Goal: Information Seeking & Learning: Learn about a topic

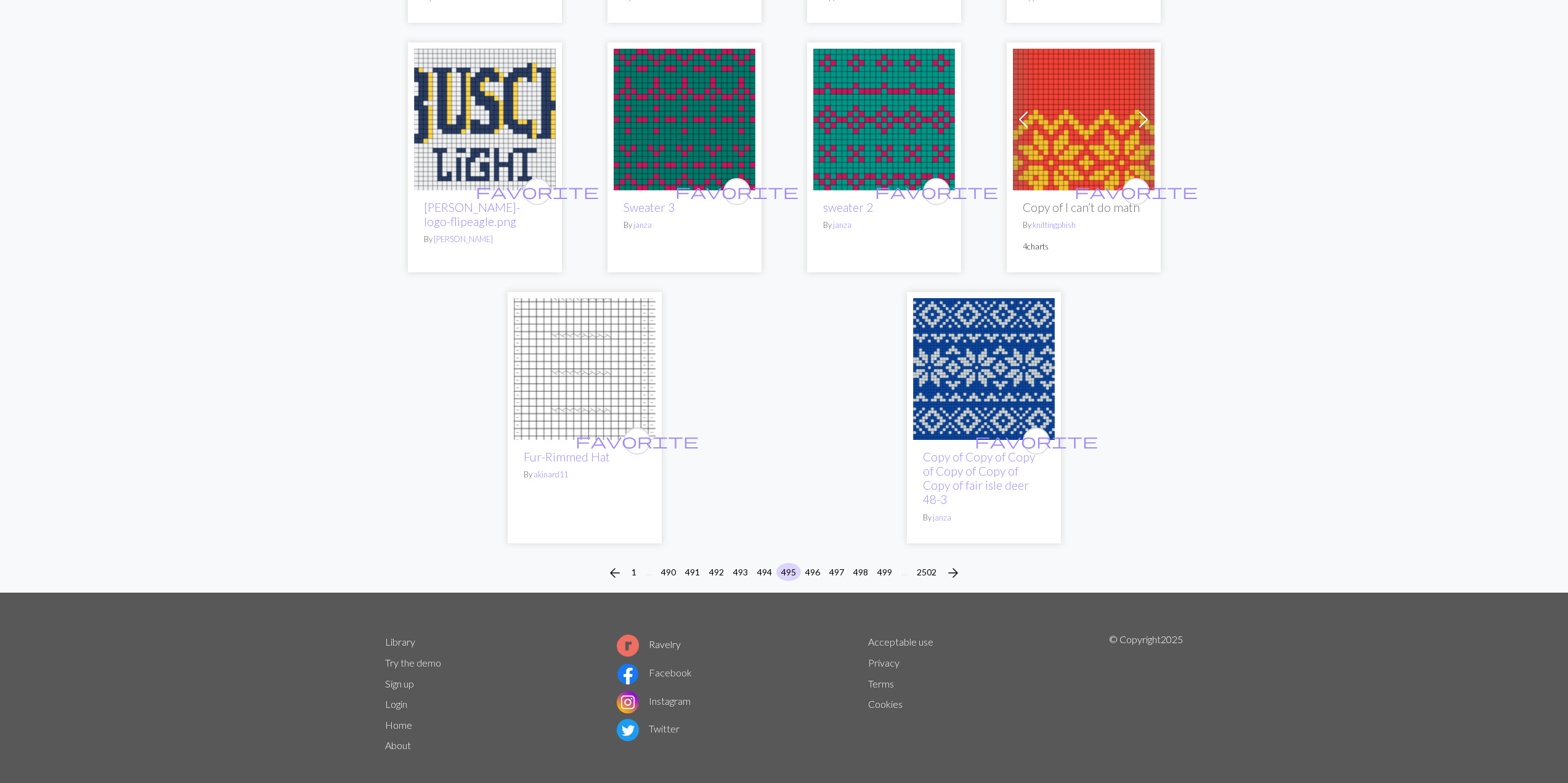
scroll to position [2797, 0]
click at [811, 553] on div "arrow_back 1 … 490 491 492 493 494 495 496 497 498 499 … 2502 arrow_forward" at bounding box center [784, 572] width 1568 height 39
click at [811, 562] on button "496" at bounding box center [812, 571] width 25 height 18
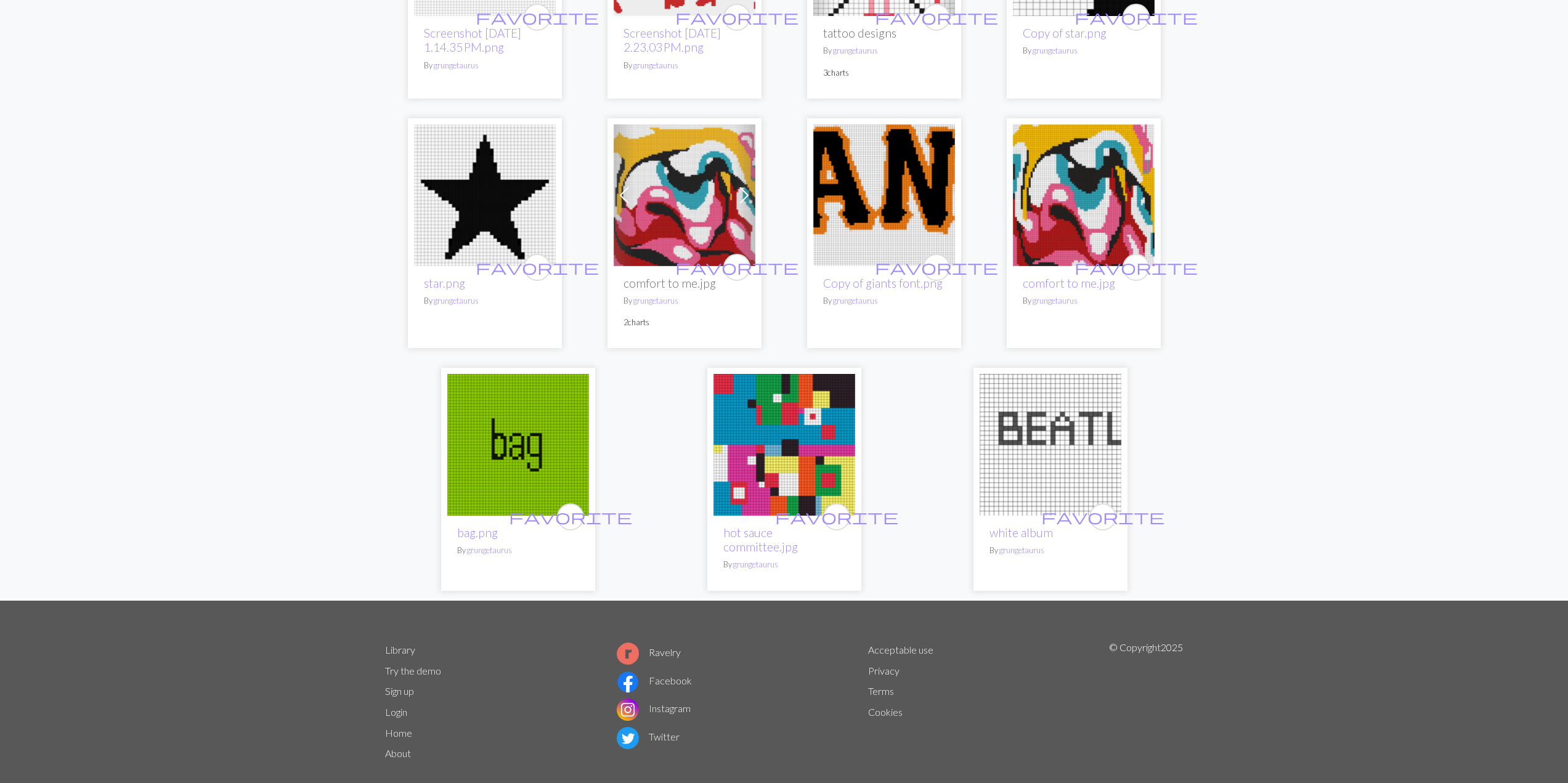
scroll to position [601, 0]
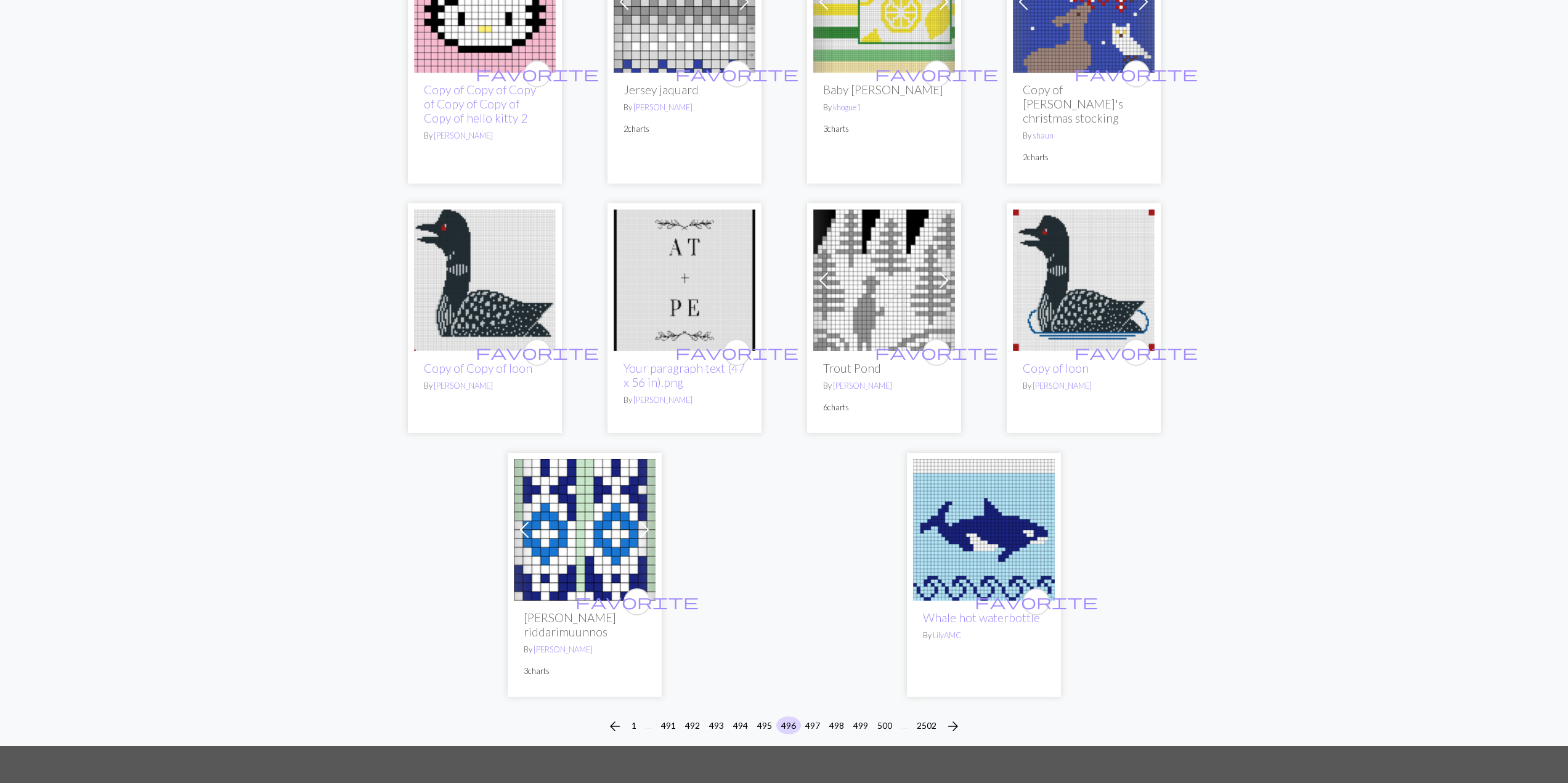
scroll to position [2998, 0]
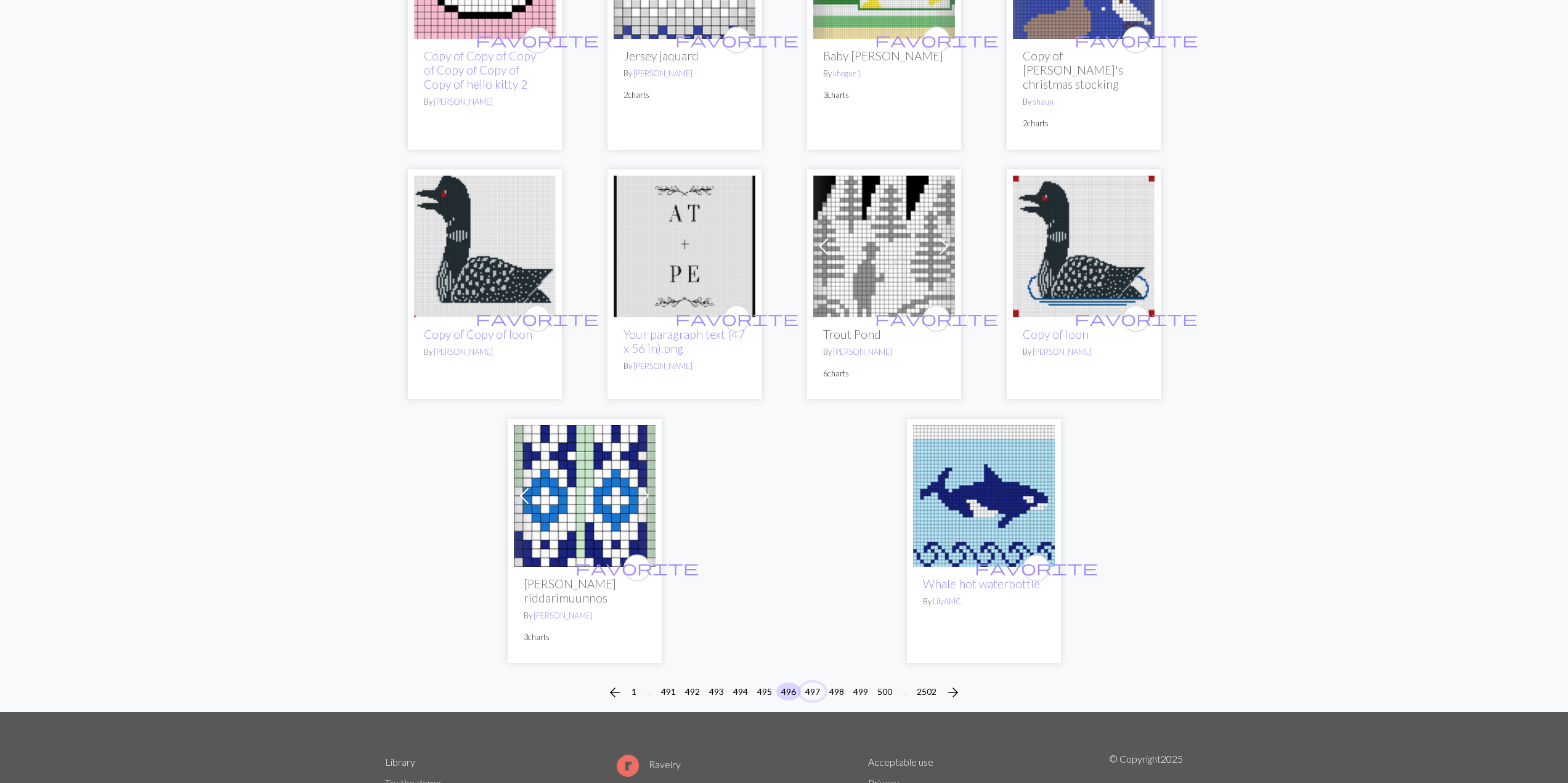
click at [815, 682] on button "497" at bounding box center [812, 691] width 25 height 18
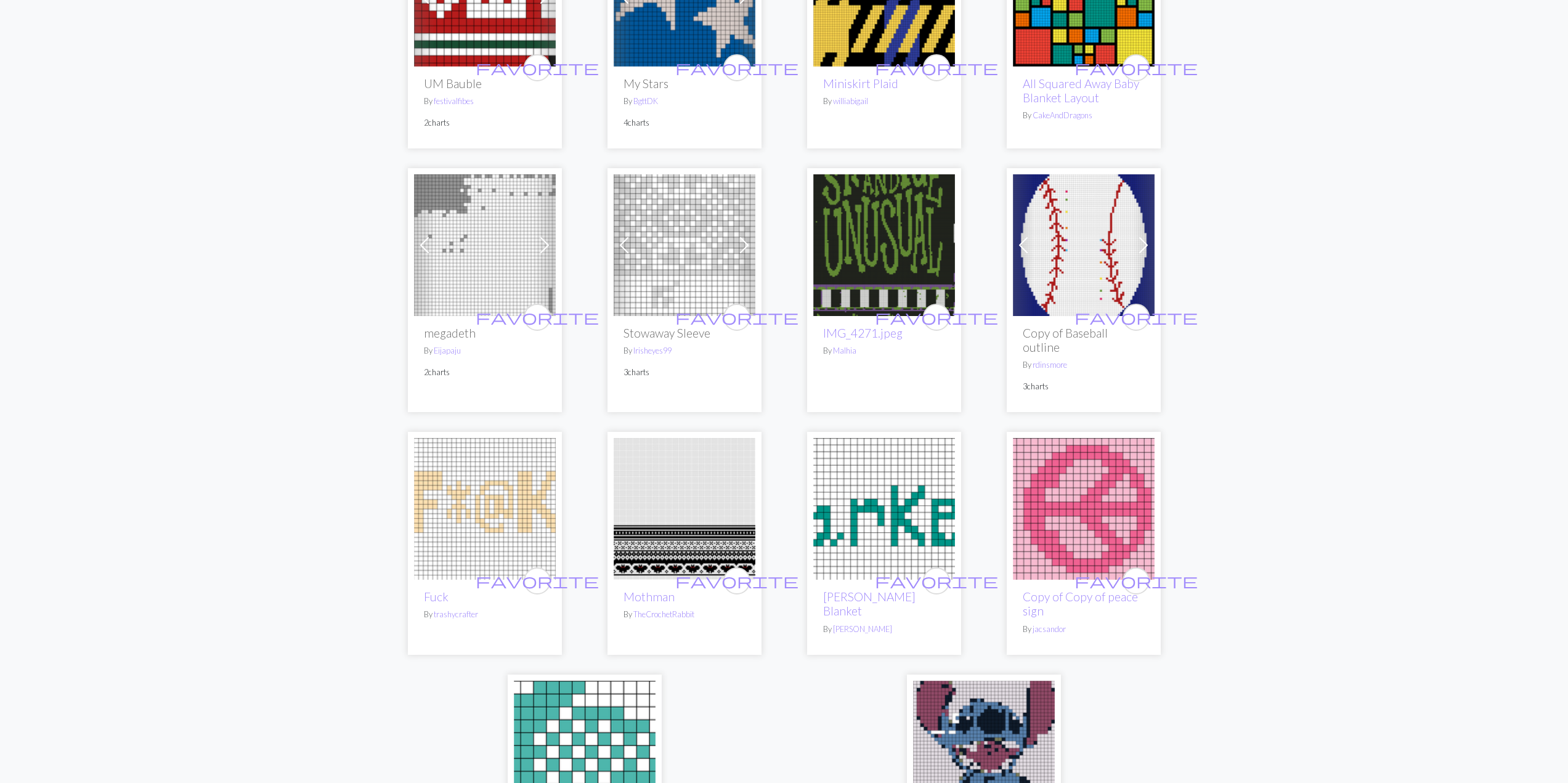
scroll to position [2862, 0]
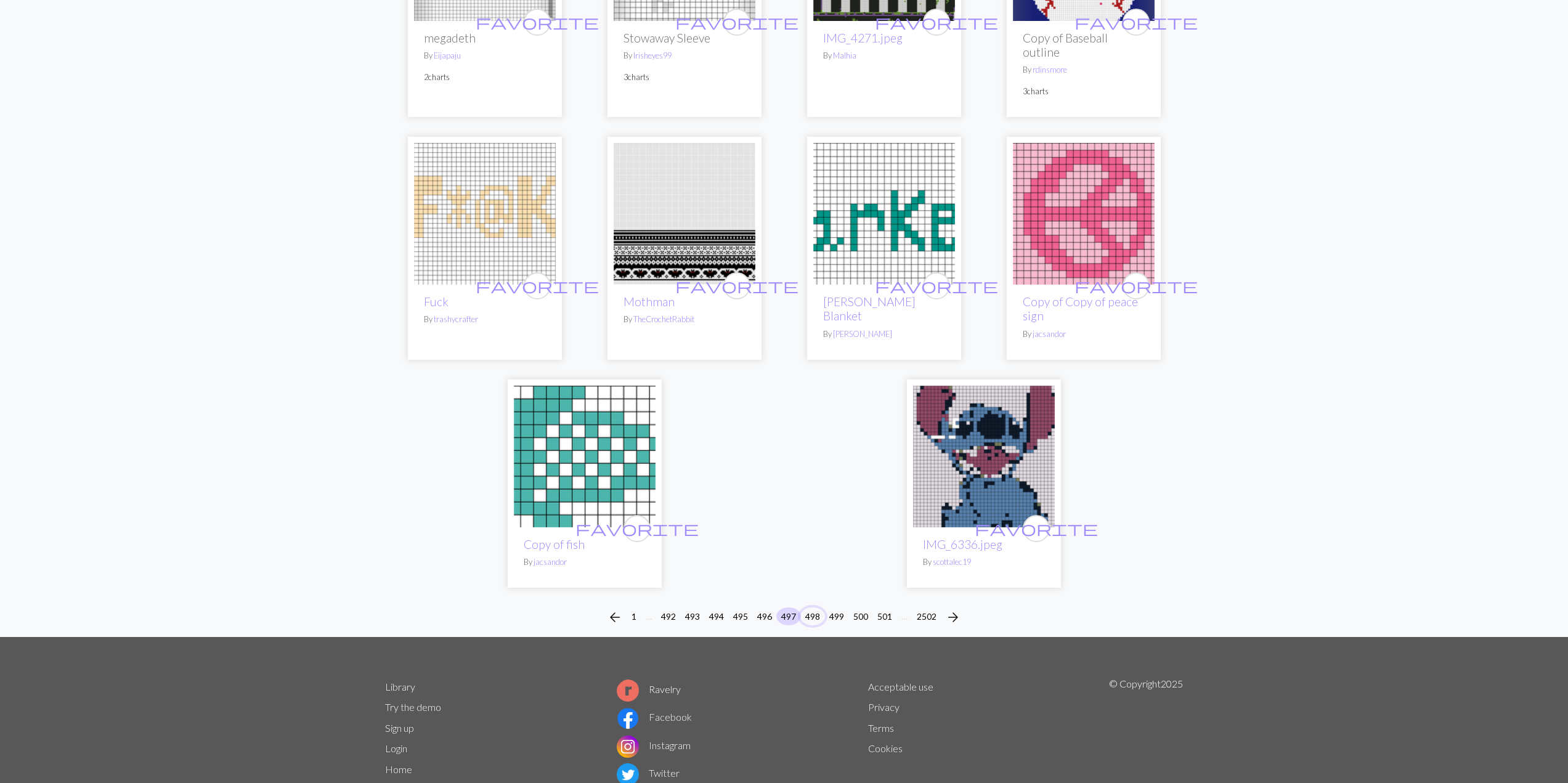
click at [809, 607] on button "498" at bounding box center [812, 616] width 25 height 18
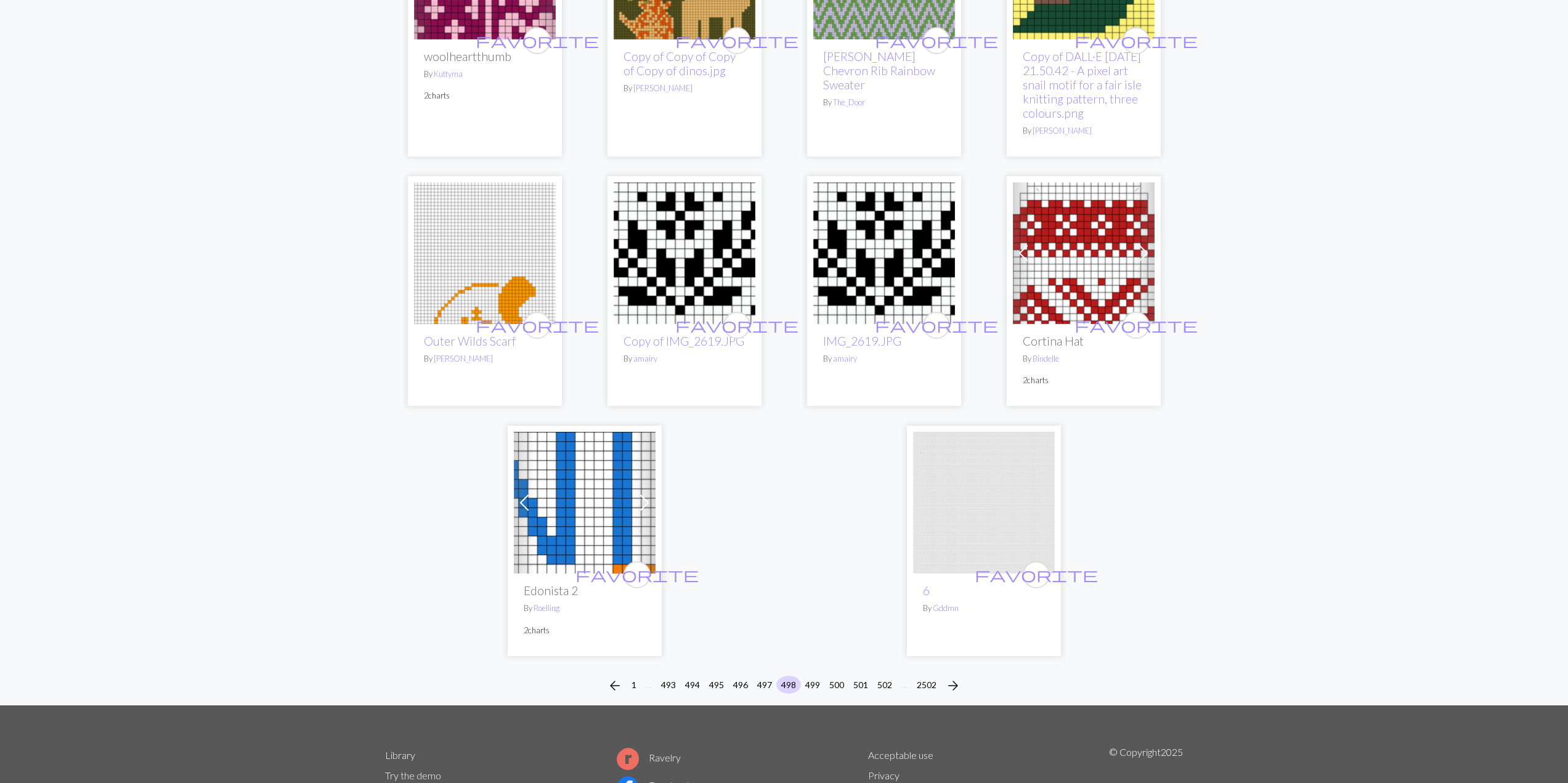
scroll to position [2897, 0]
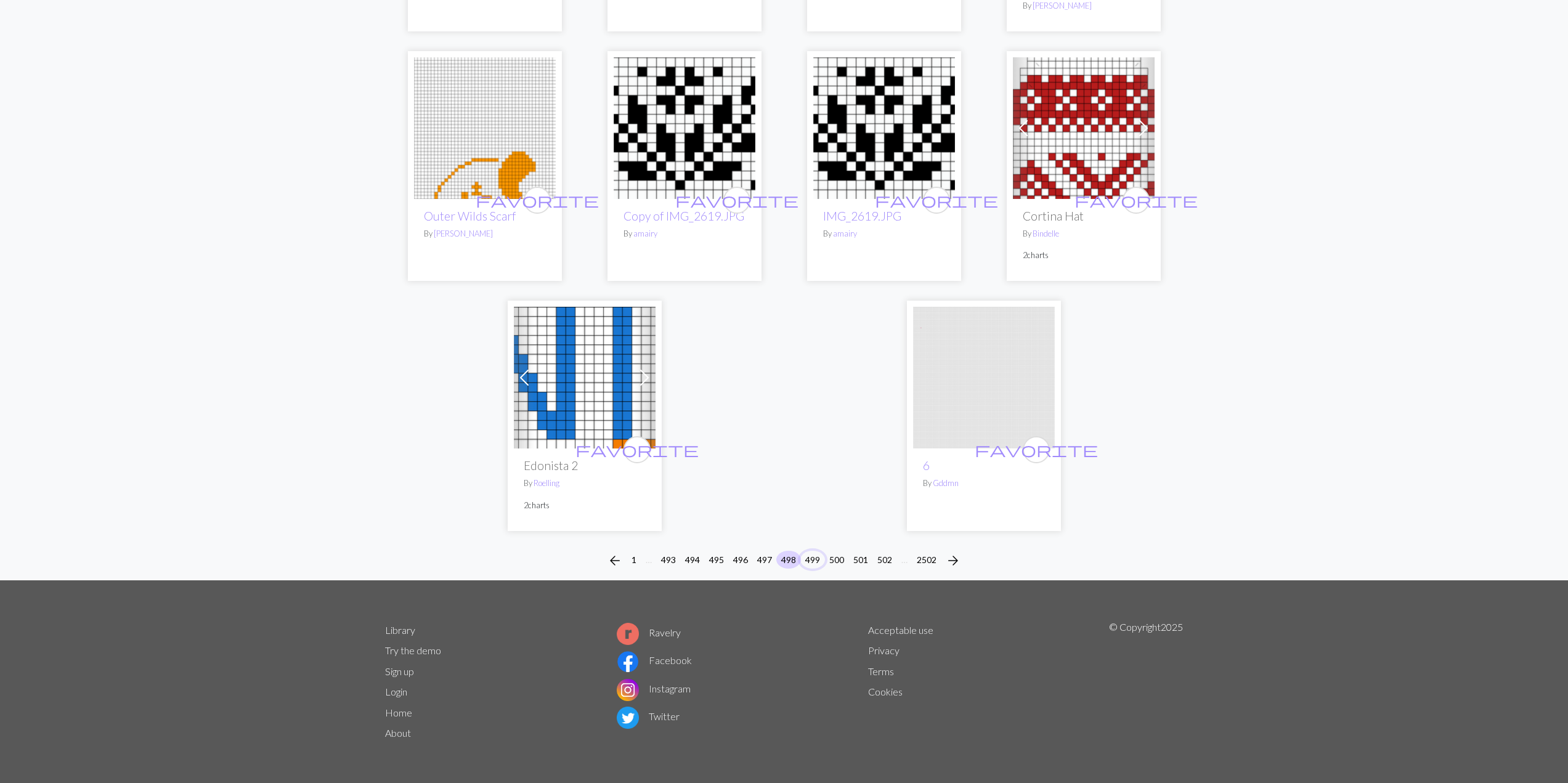
click at [809, 558] on button "499" at bounding box center [812, 560] width 25 height 18
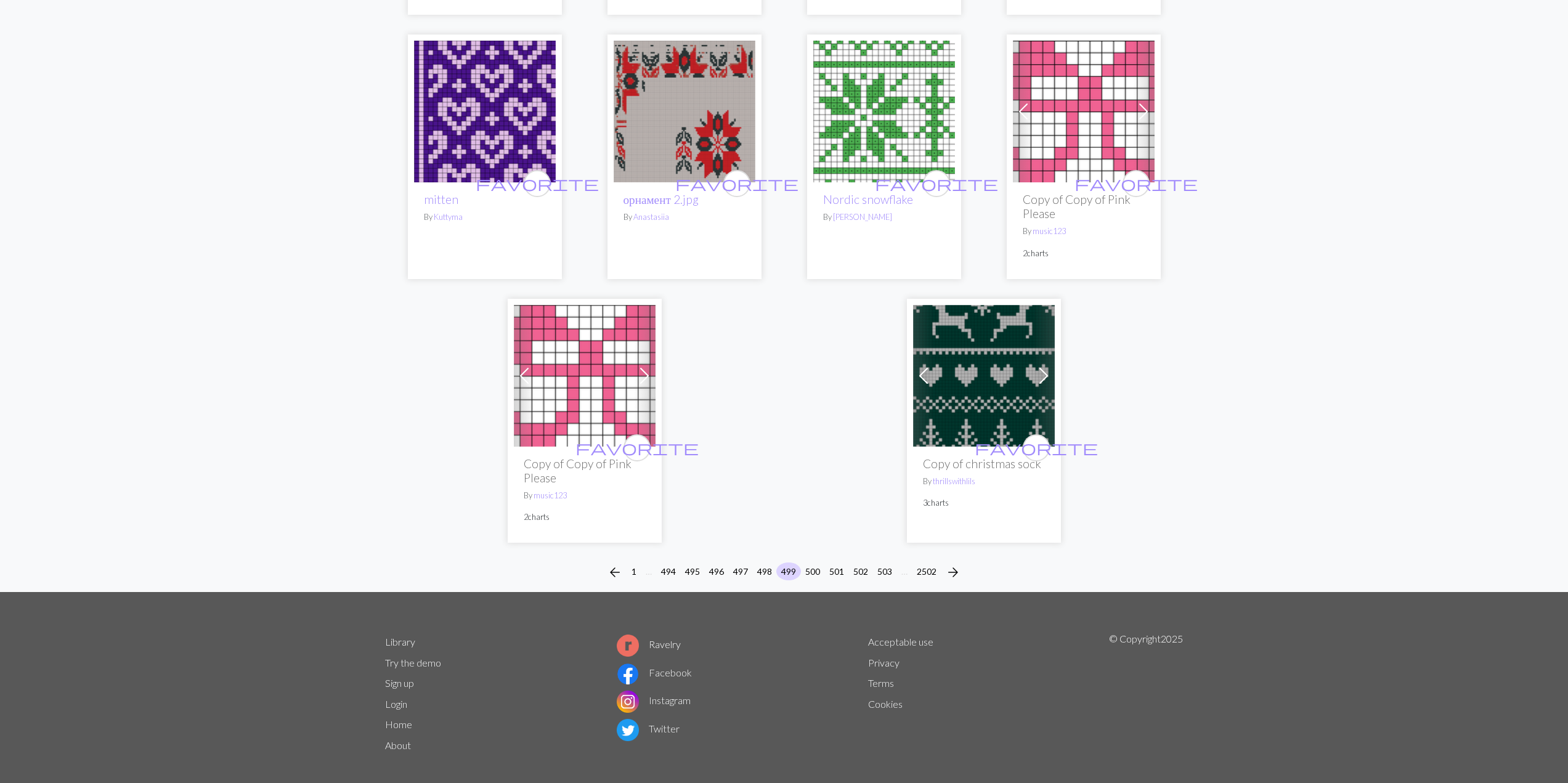
scroll to position [2877, 0]
click at [815, 562] on button "500" at bounding box center [812, 571] width 25 height 18
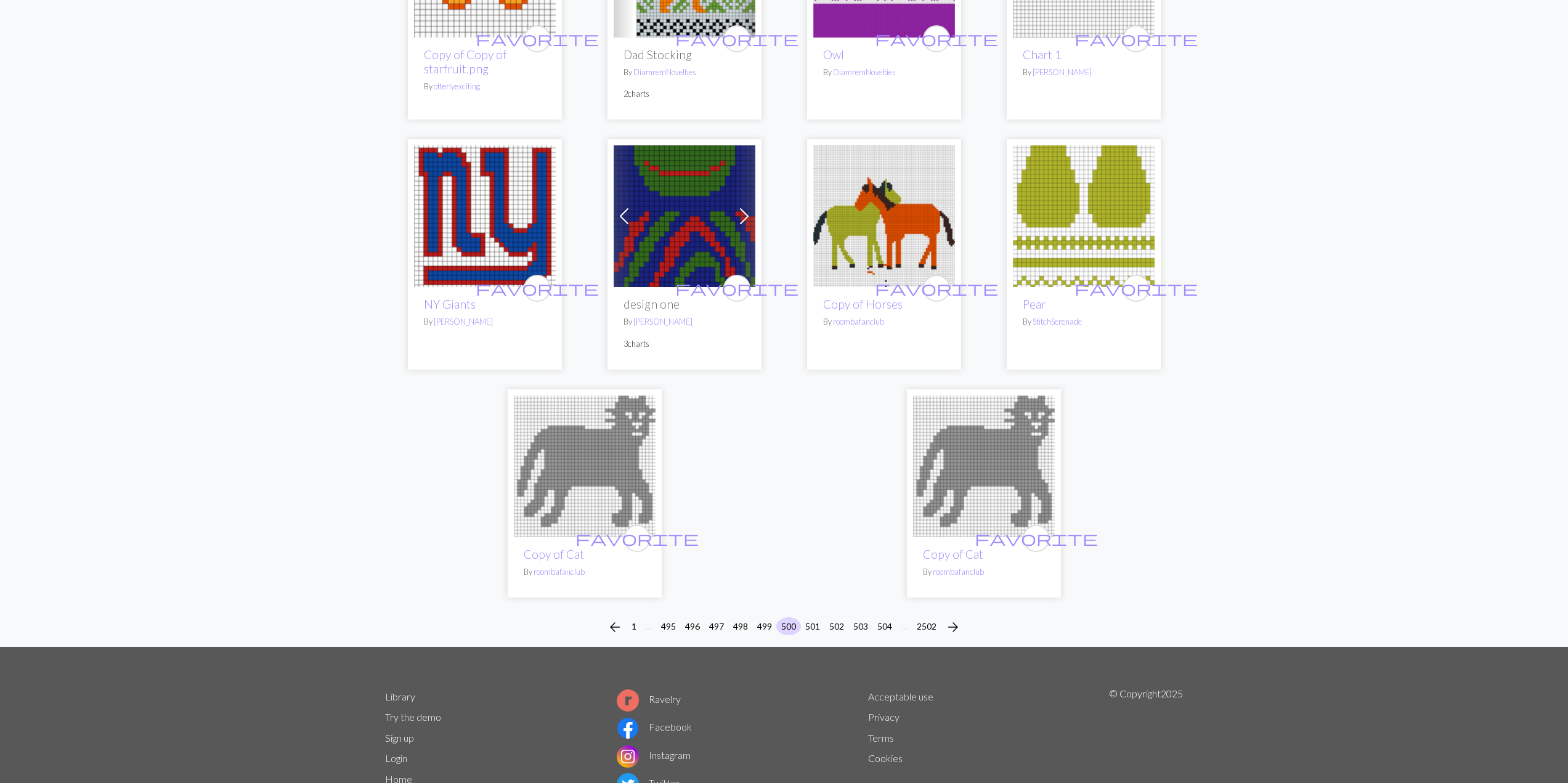
scroll to position [2874, 0]
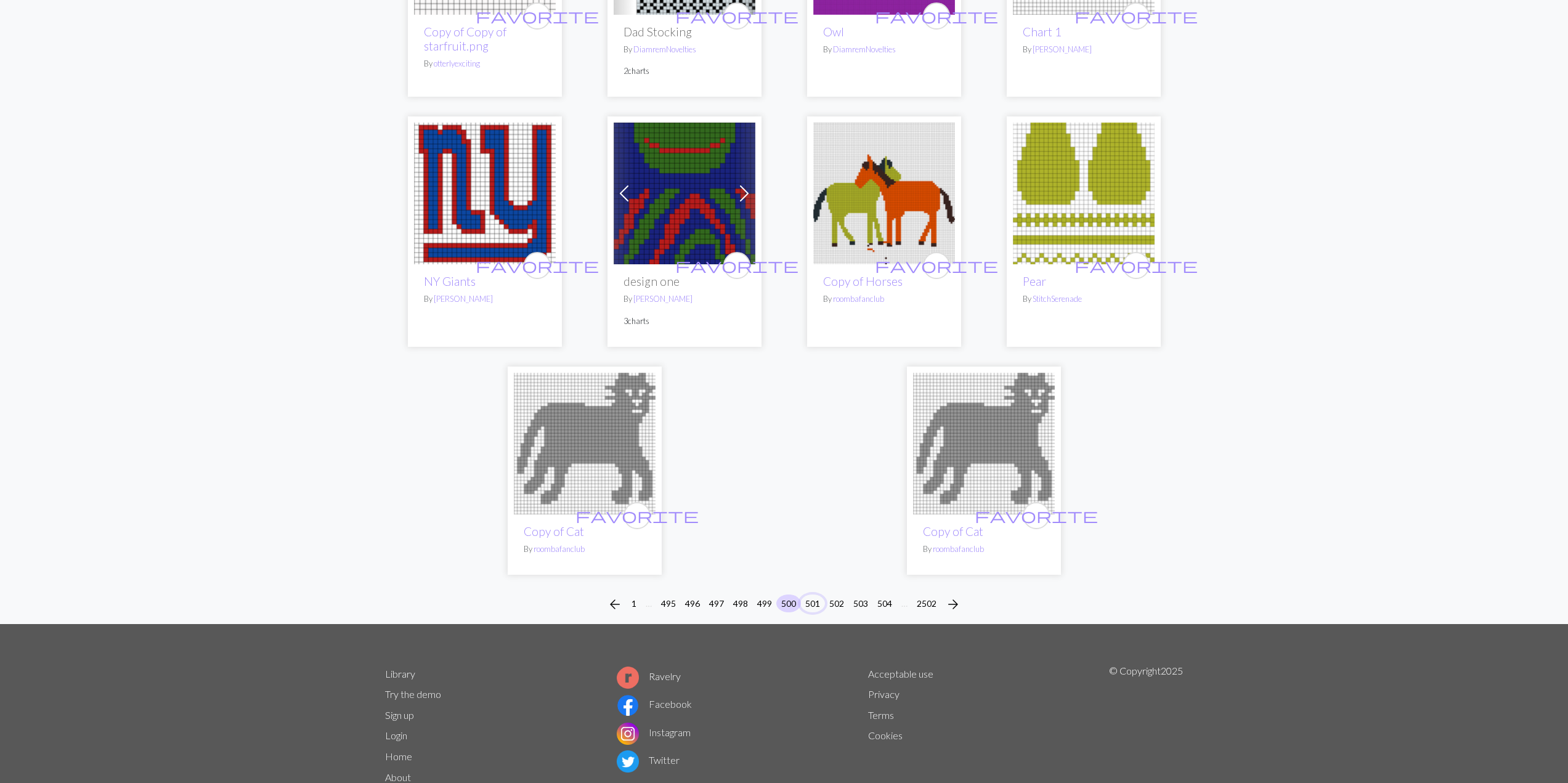
click at [817, 610] on button "501" at bounding box center [812, 604] width 25 height 18
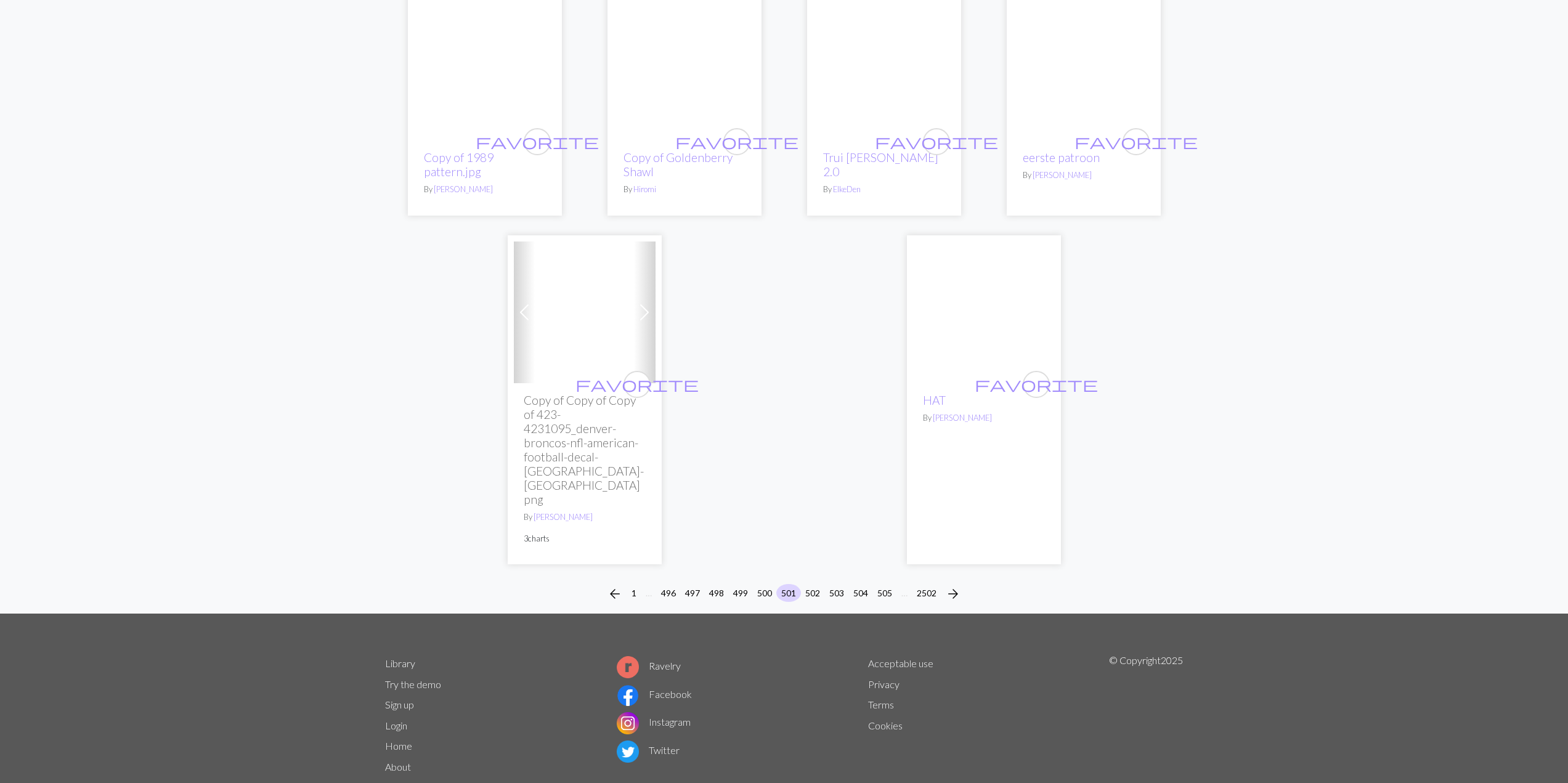
scroll to position [2926, 0]
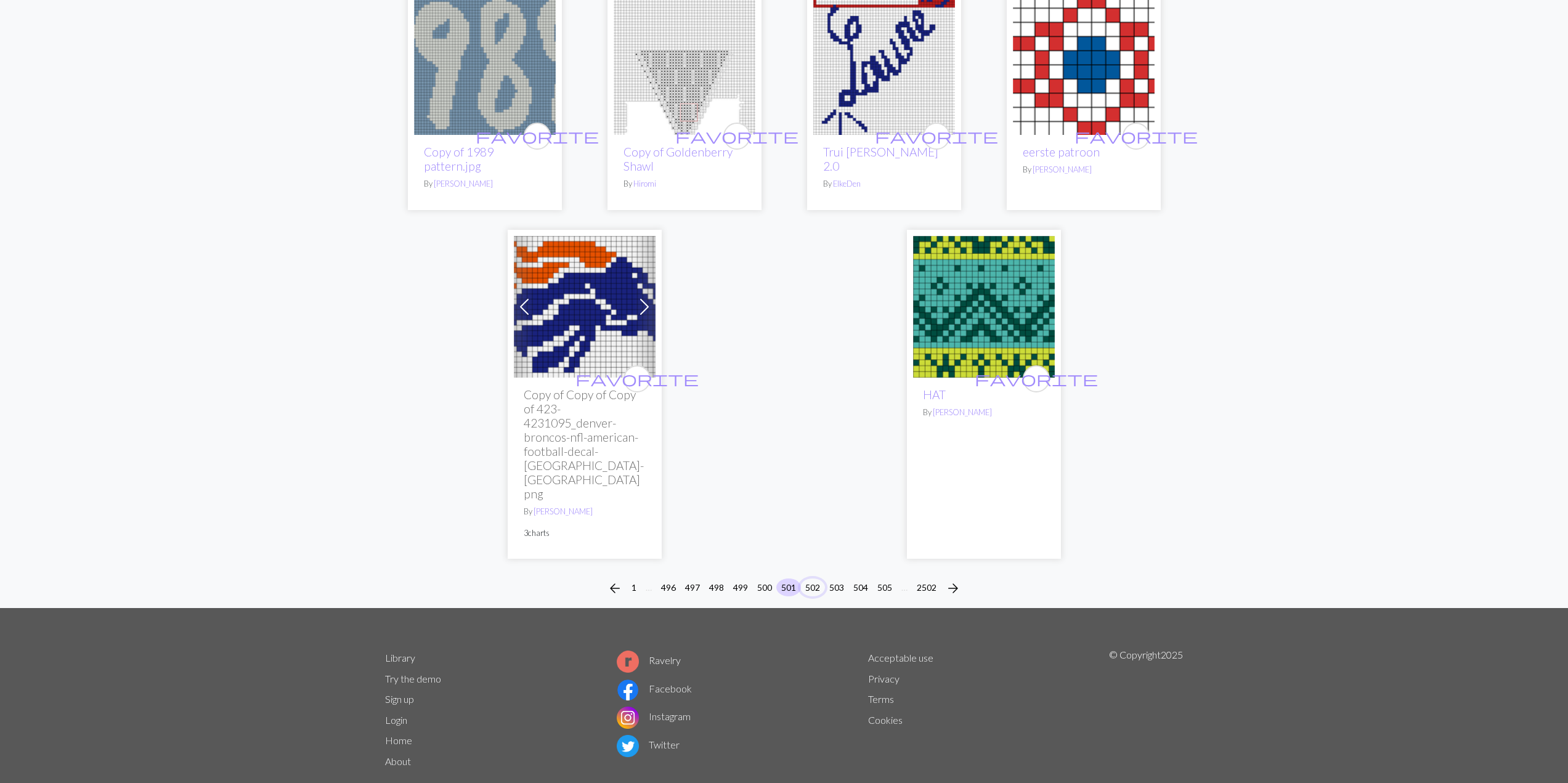
click at [806, 578] on button "502" at bounding box center [812, 588] width 25 height 18
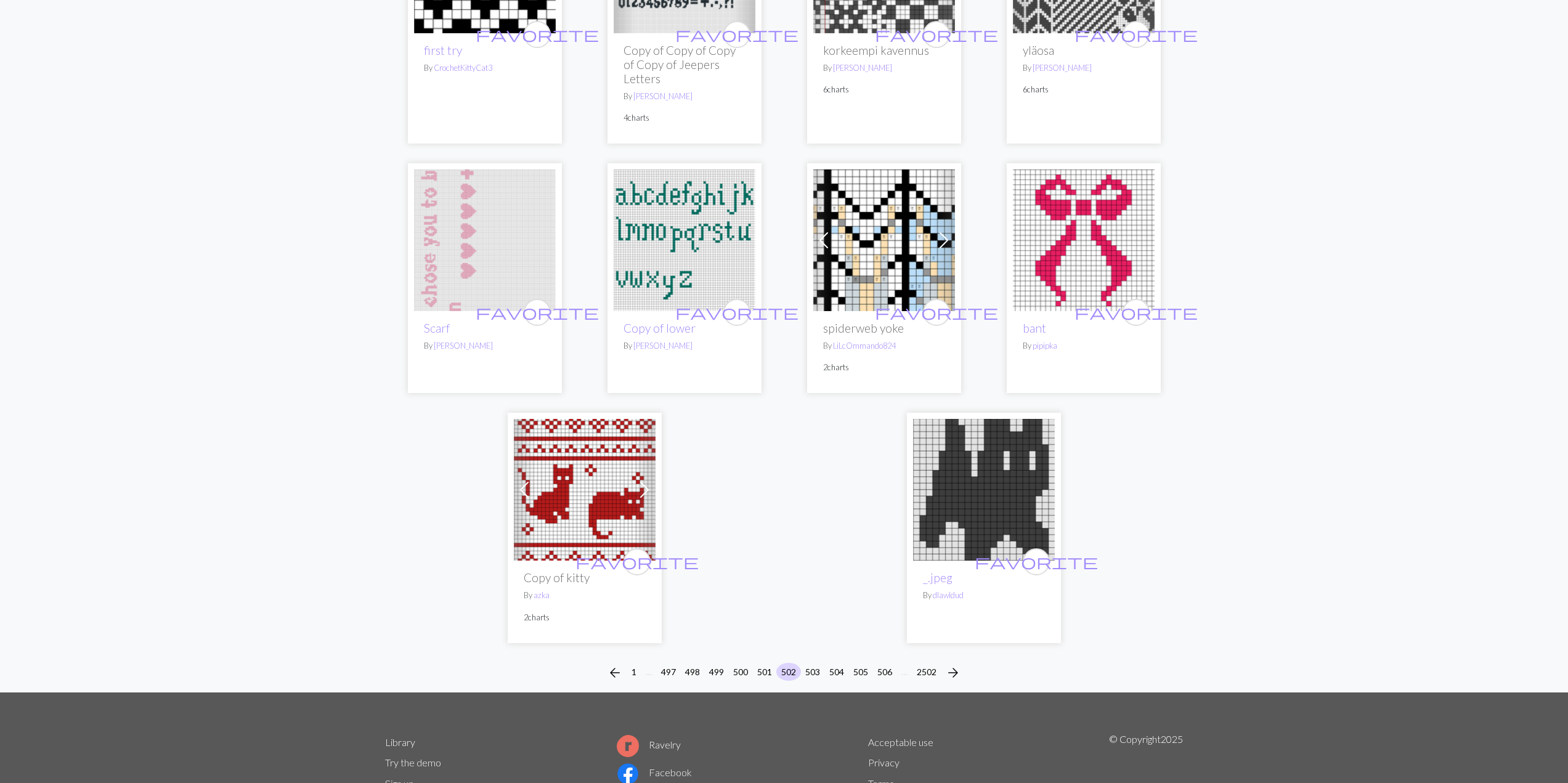
scroll to position [2862, 0]
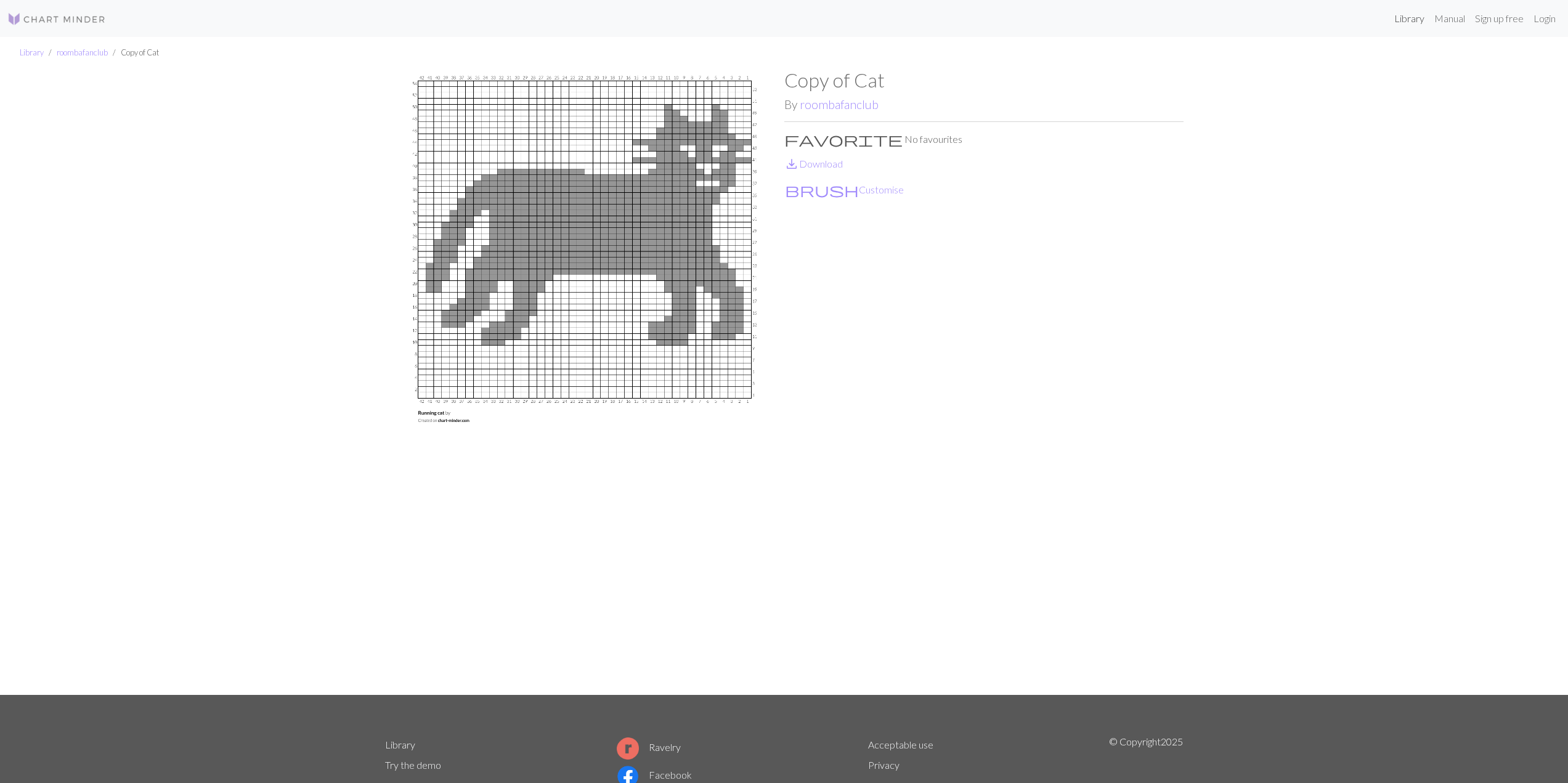
click at [1393, 20] on link "Library" at bounding box center [1409, 18] width 40 height 25
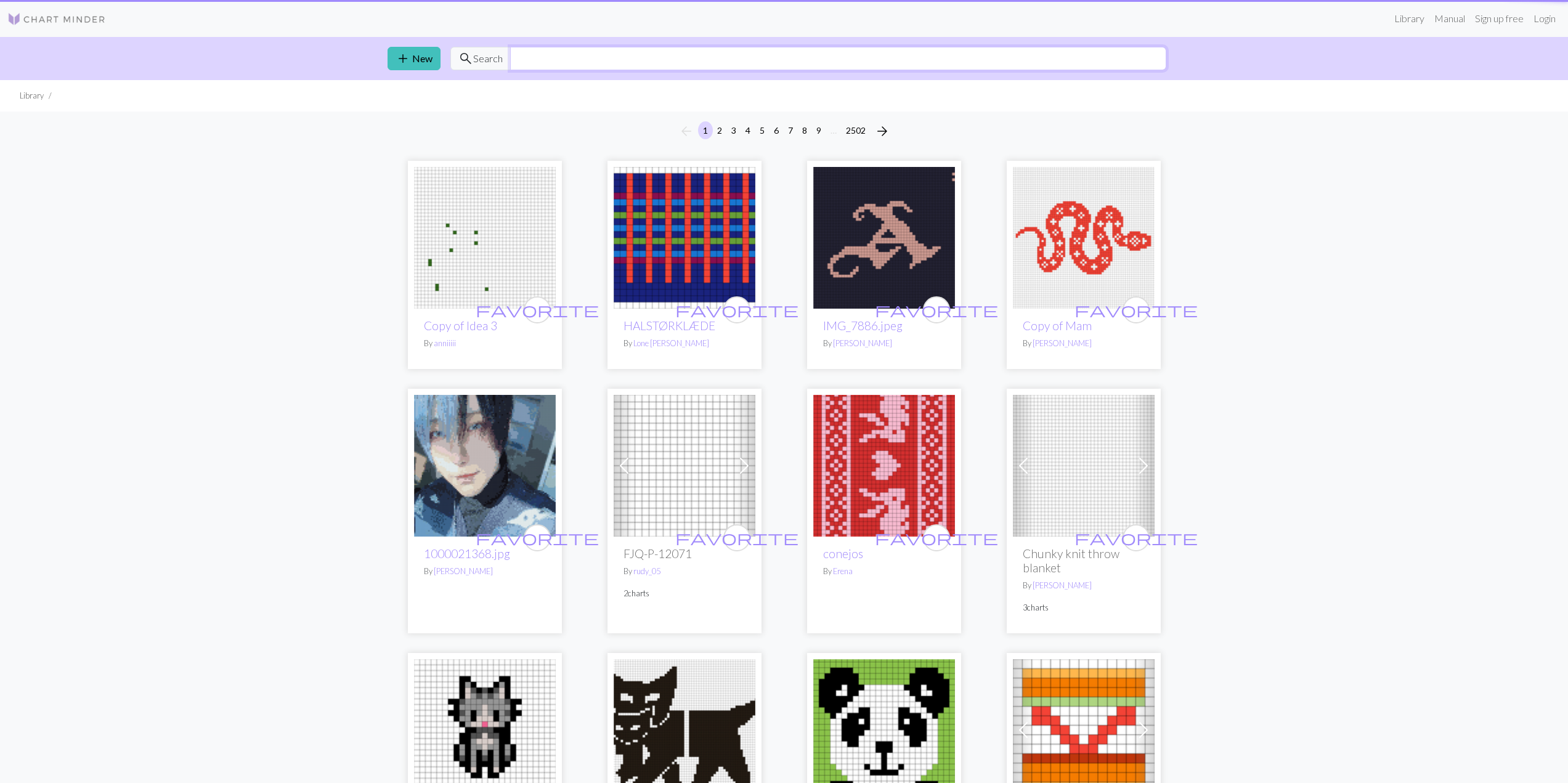
click at [600, 52] on input "text" at bounding box center [838, 58] width 656 height 23
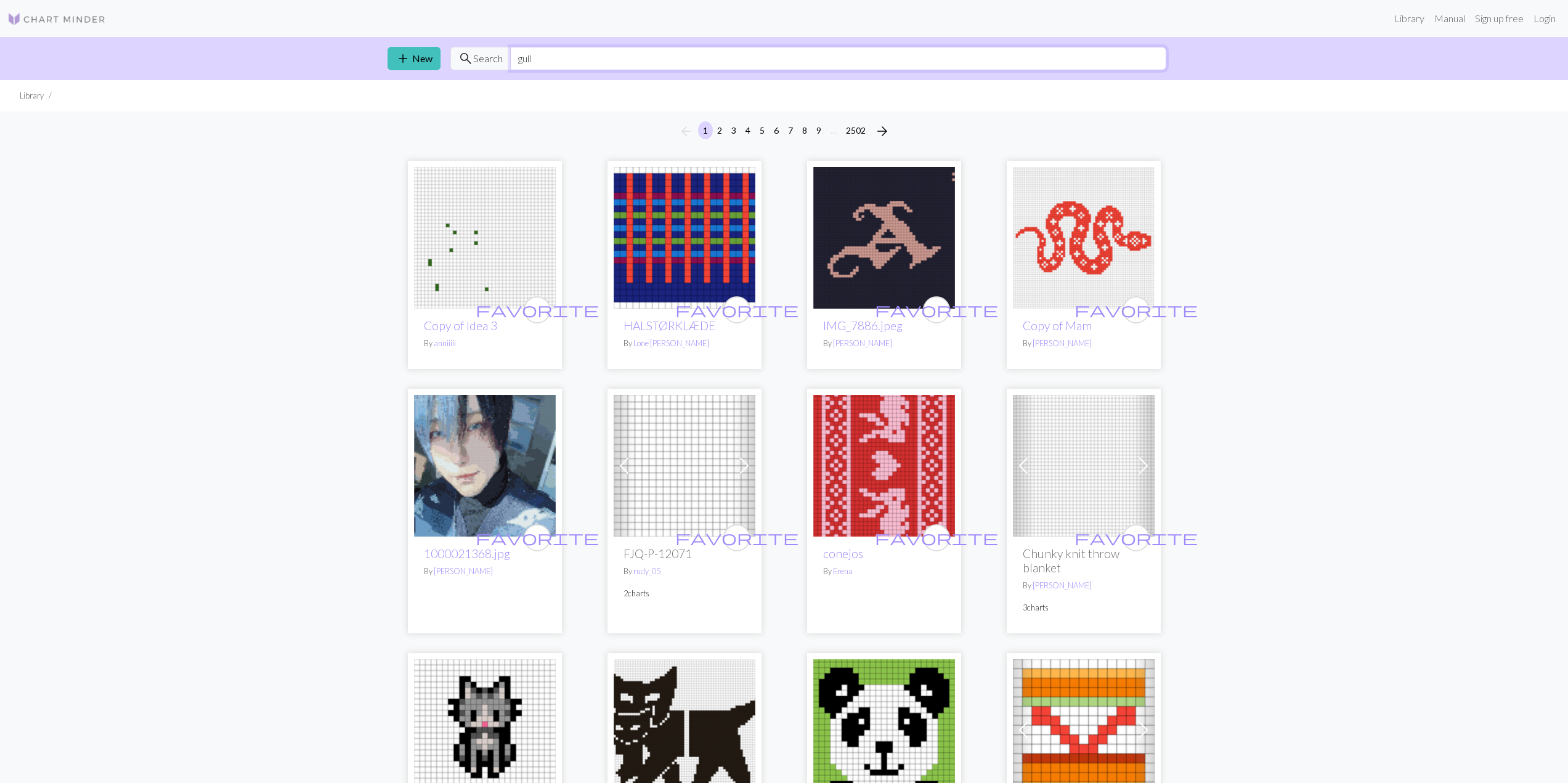
type input "gull"
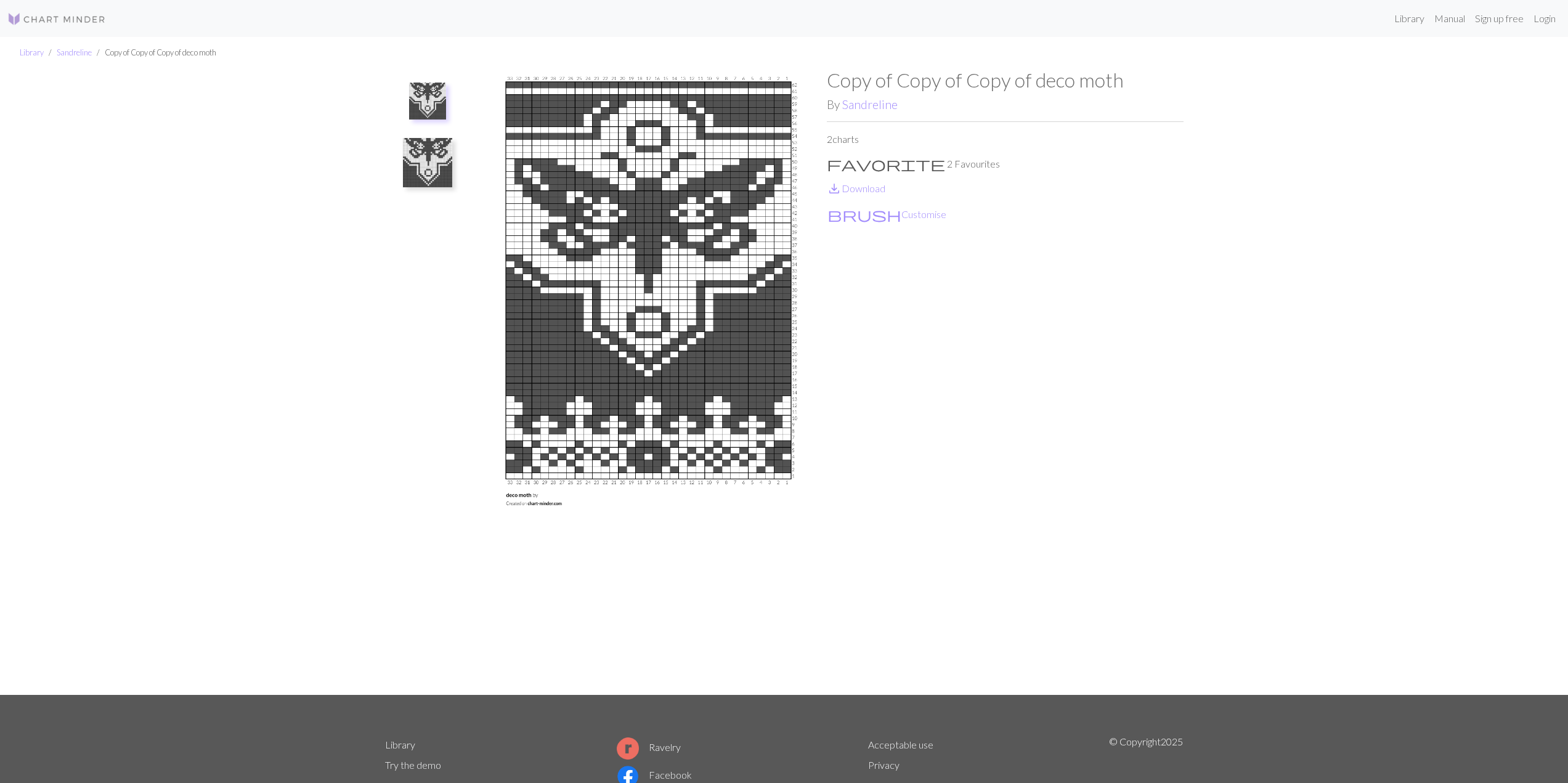
click at [422, 176] on img at bounding box center [427, 162] width 49 height 49
